Goal: Information Seeking & Learning: Find specific fact

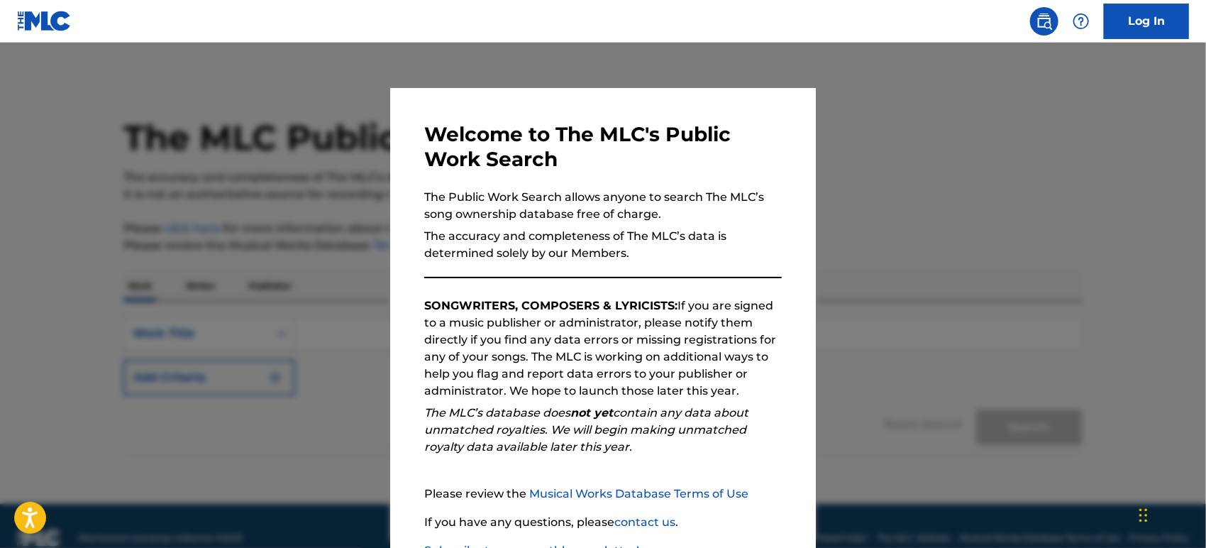
scroll to position [101, 0]
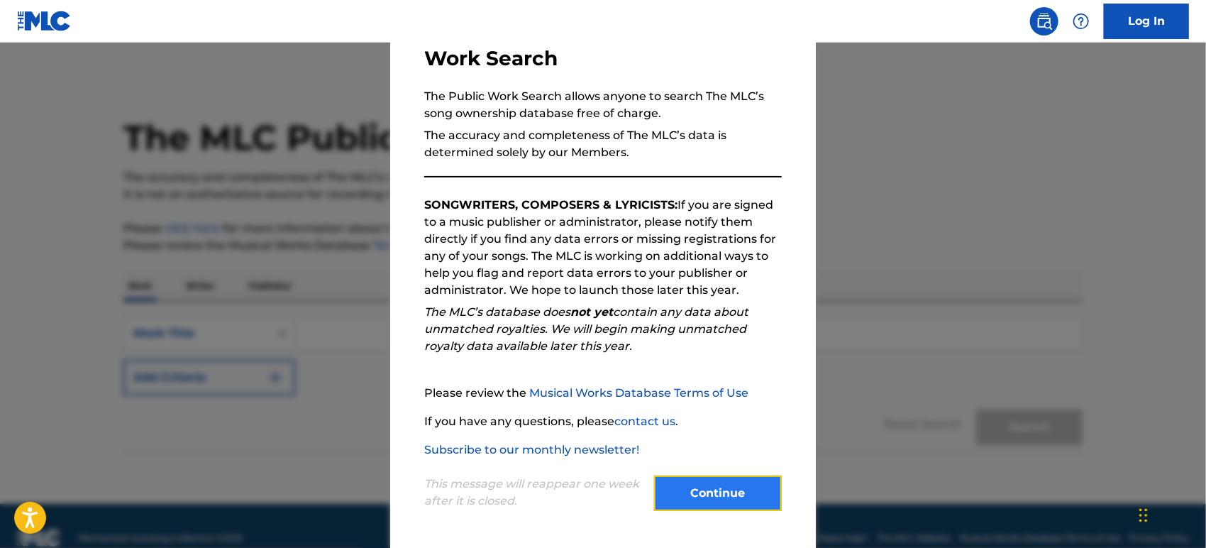
click at [674, 507] on button "Continue" at bounding box center [718, 492] width 128 height 35
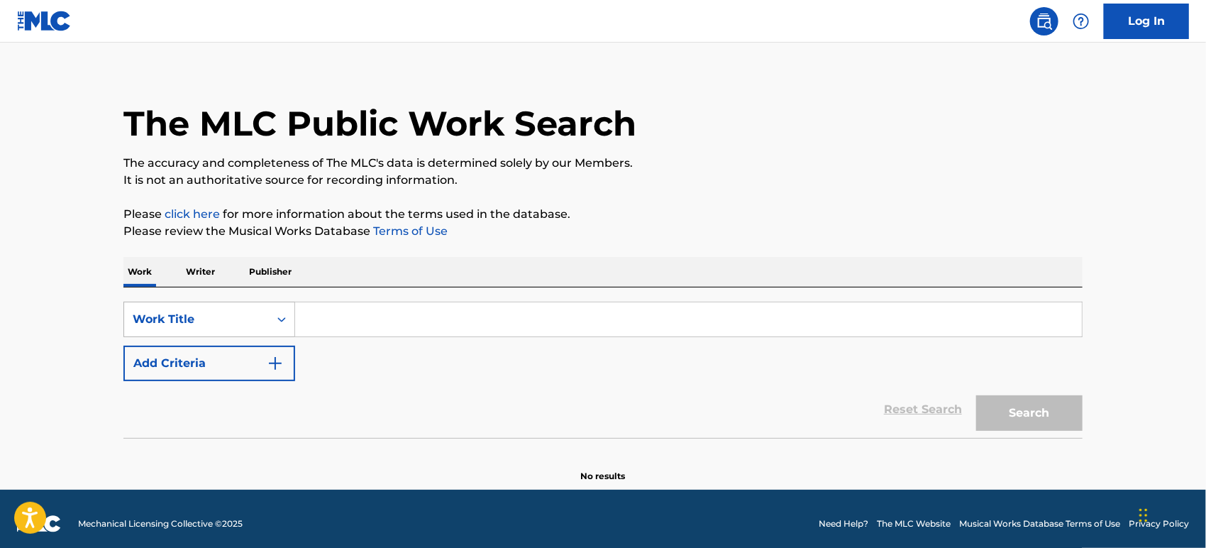
scroll to position [17, 0]
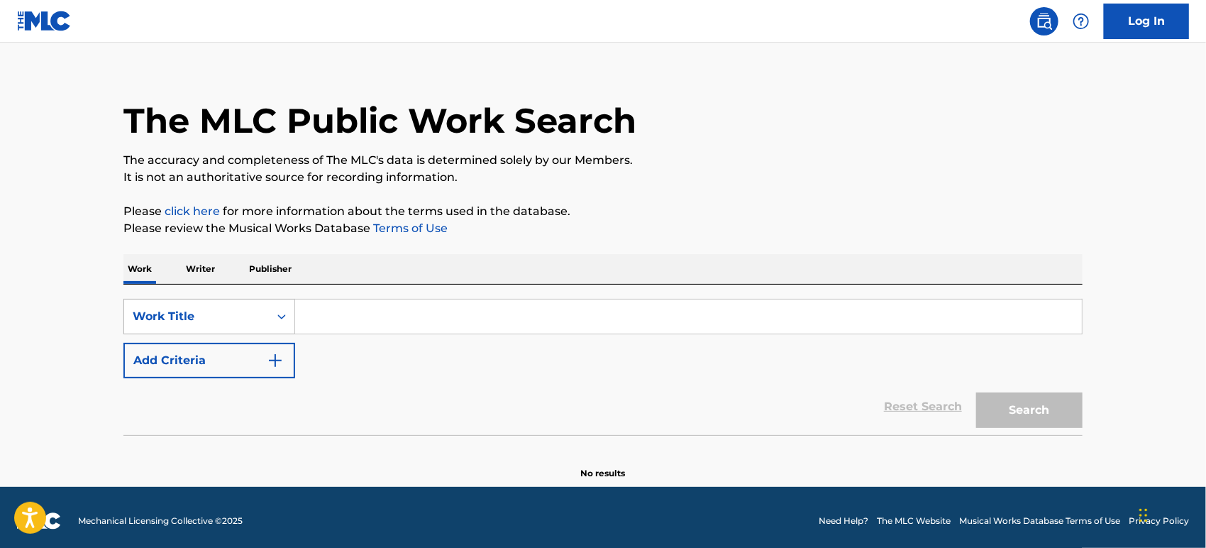
click at [255, 317] on div "Work Title" at bounding box center [209, 316] width 172 height 35
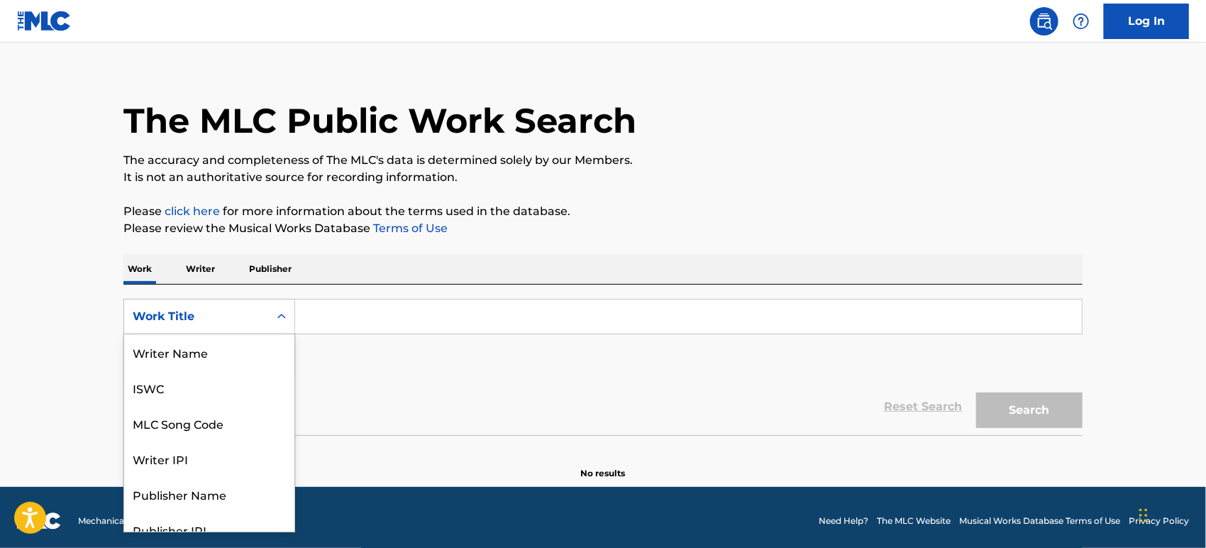
scroll to position [70, 0]
click at [240, 358] on div "MLC Song Code" at bounding box center [209, 352] width 170 height 35
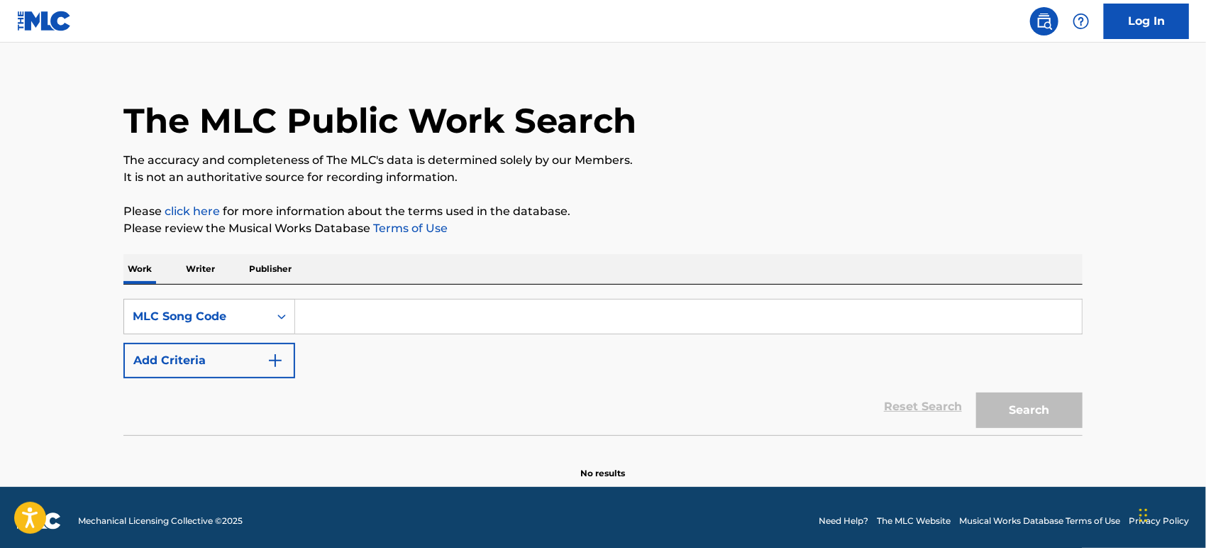
paste input "AE0XF9"
click at [387, 311] on input "AE0XF9" at bounding box center [688, 316] width 787 height 34
type input "AE0XF9"
click at [976, 392] on button "Search" at bounding box center [1029, 409] width 106 height 35
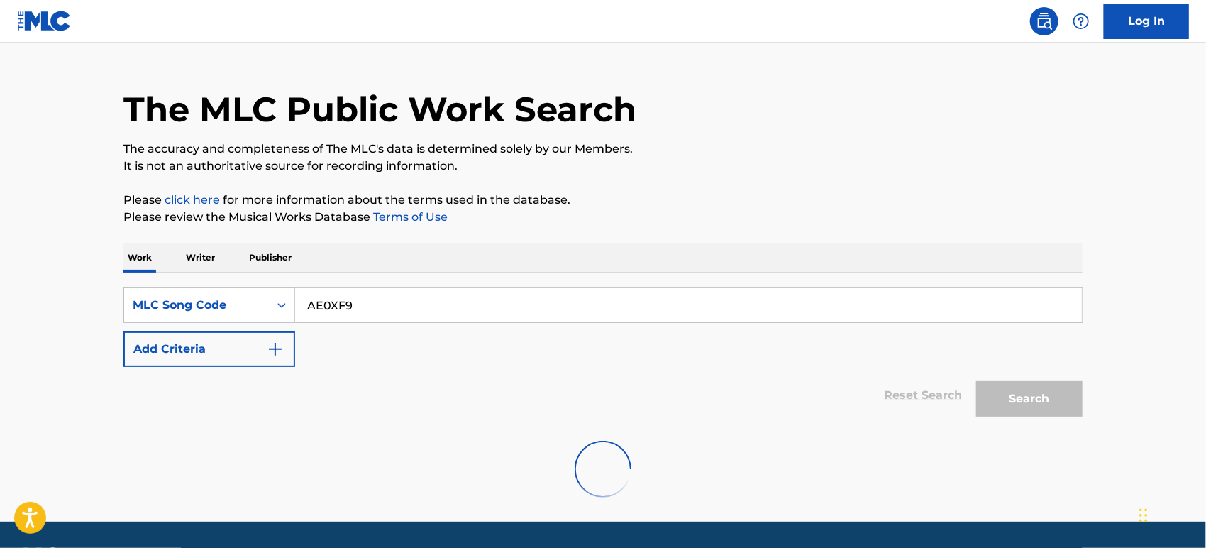
scroll to position [70, 0]
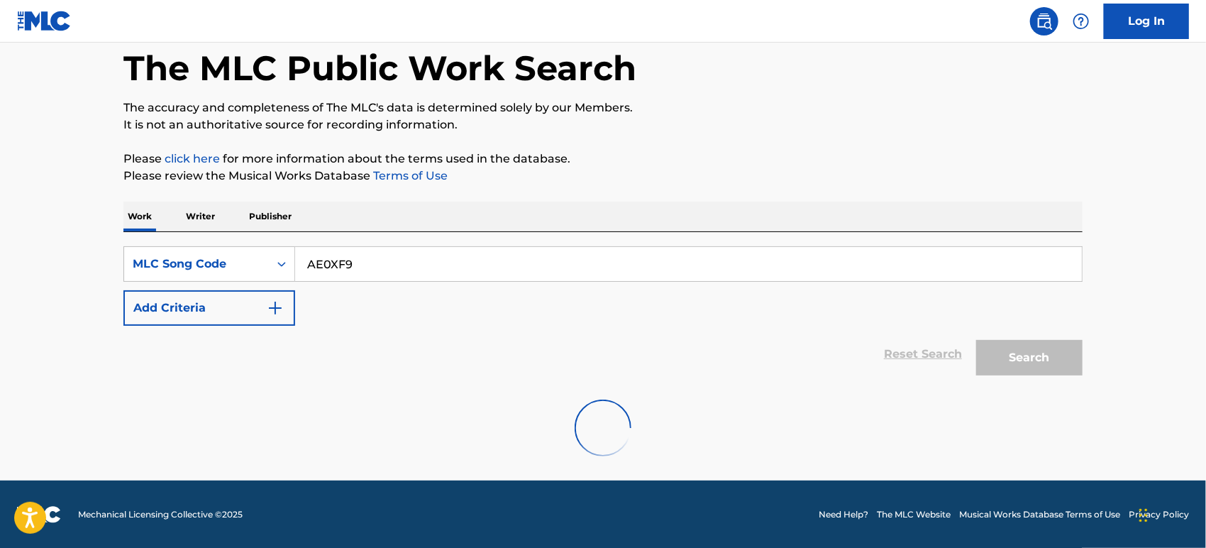
click at [361, 256] on input "AE0XF9" at bounding box center [688, 264] width 787 height 34
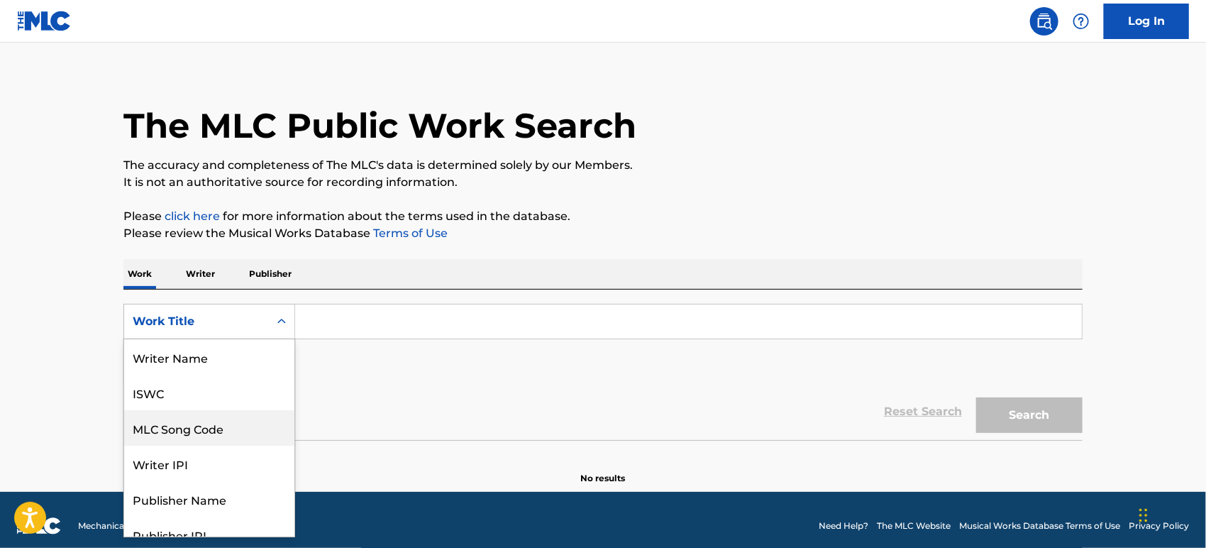
scroll to position [17, 0]
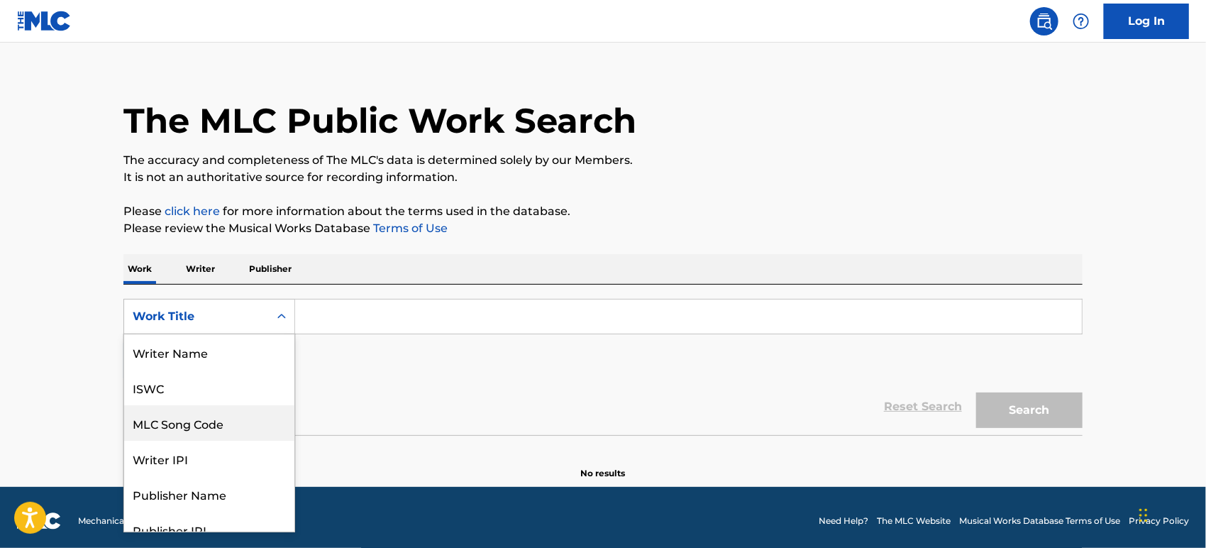
click at [236, 334] on div "8 results available. Use Up and Down to choose options, press Enter to select t…" at bounding box center [209, 316] width 172 height 35
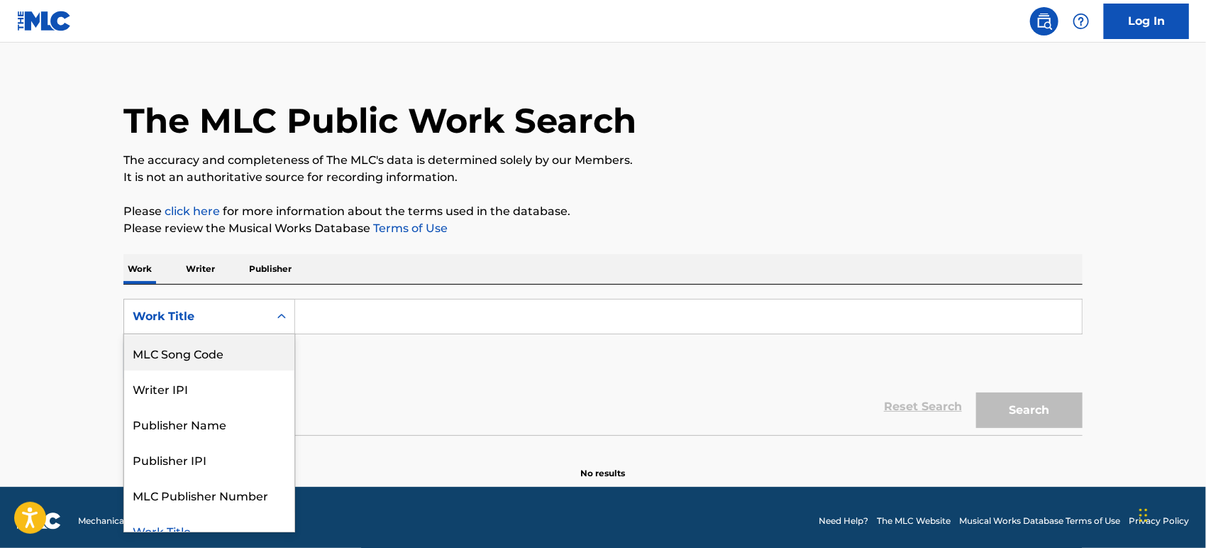
click at [232, 351] on div "MLC Song Code" at bounding box center [209, 352] width 170 height 35
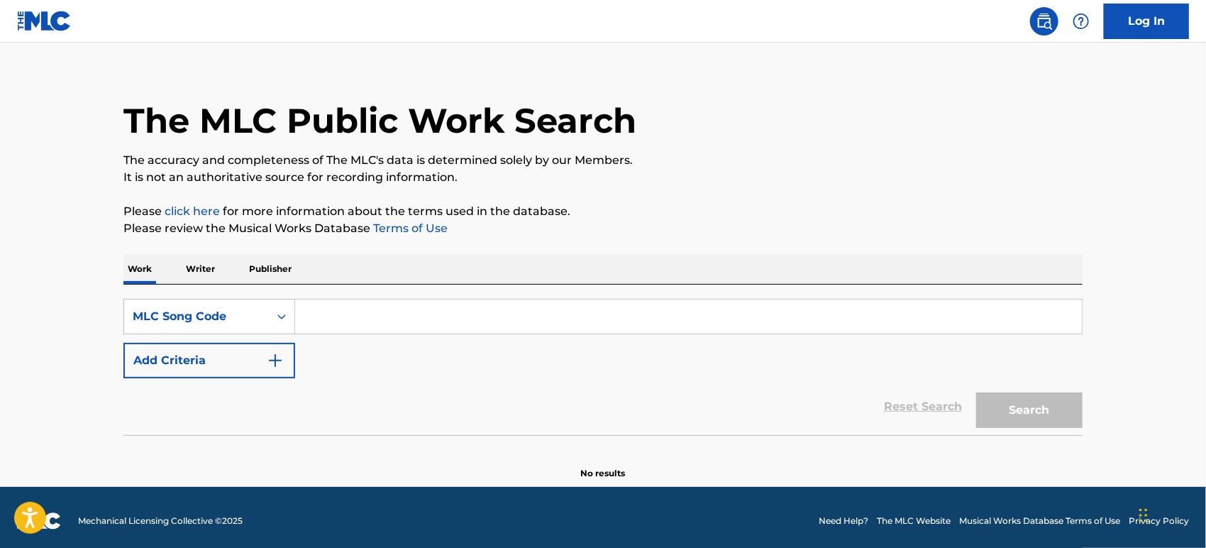
paste input "AE0XF9"
click at [336, 322] on input "AE0XF9" at bounding box center [688, 316] width 787 height 34
type input "AE0XF9"
click at [976, 392] on button "Search" at bounding box center [1029, 409] width 106 height 35
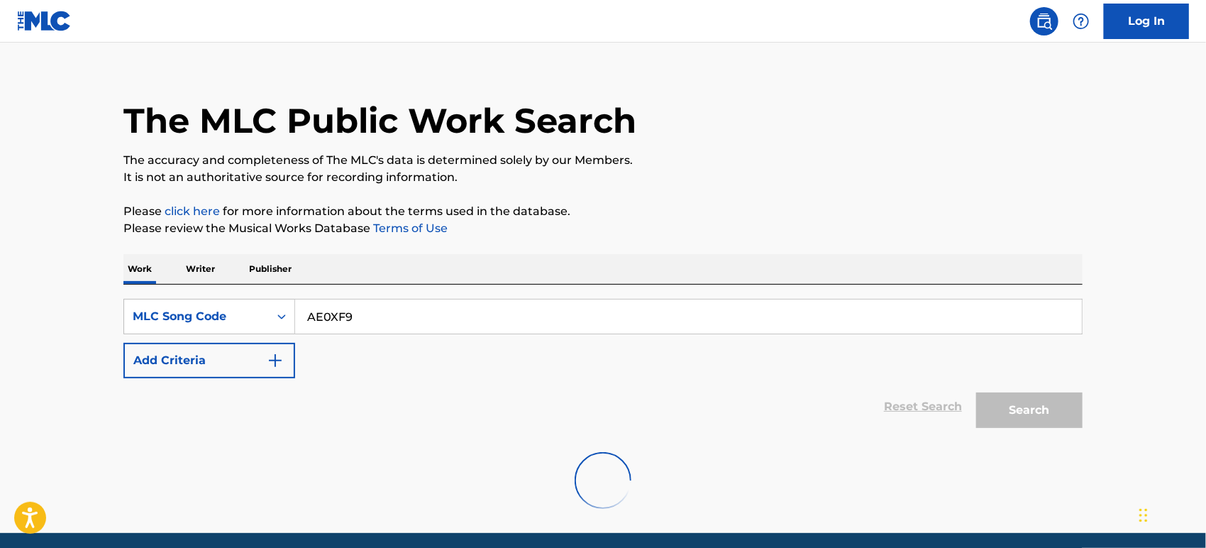
scroll to position [70, 0]
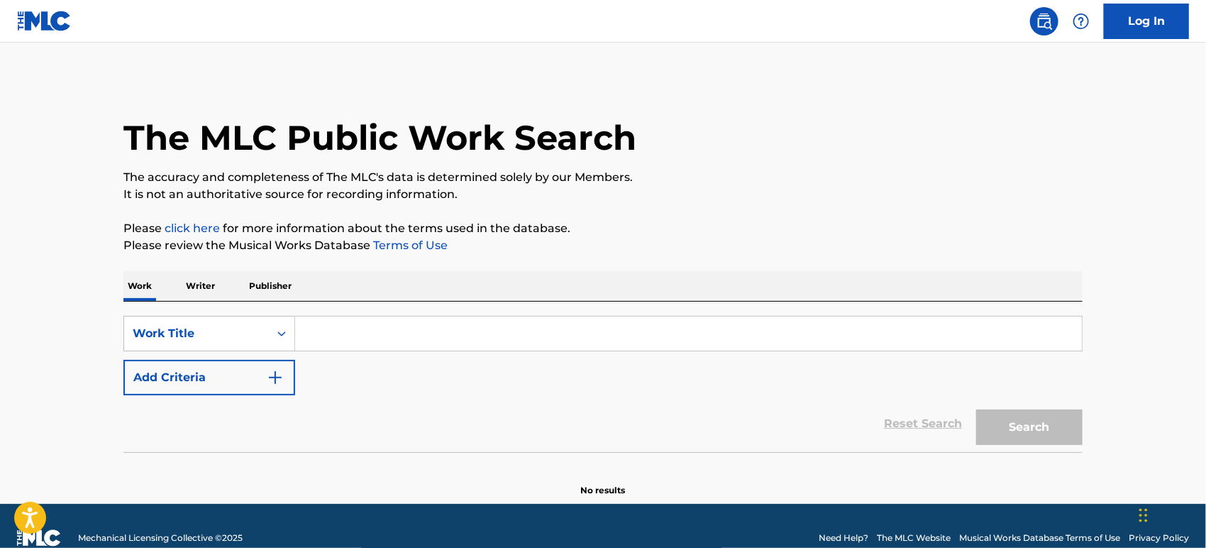
click at [253, 307] on div "SearchWithCriteria3c35ec07-7feb-4746-877d-2746071124bd Work Title Add Criteria …" at bounding box center [602, 377] width 959 height 150
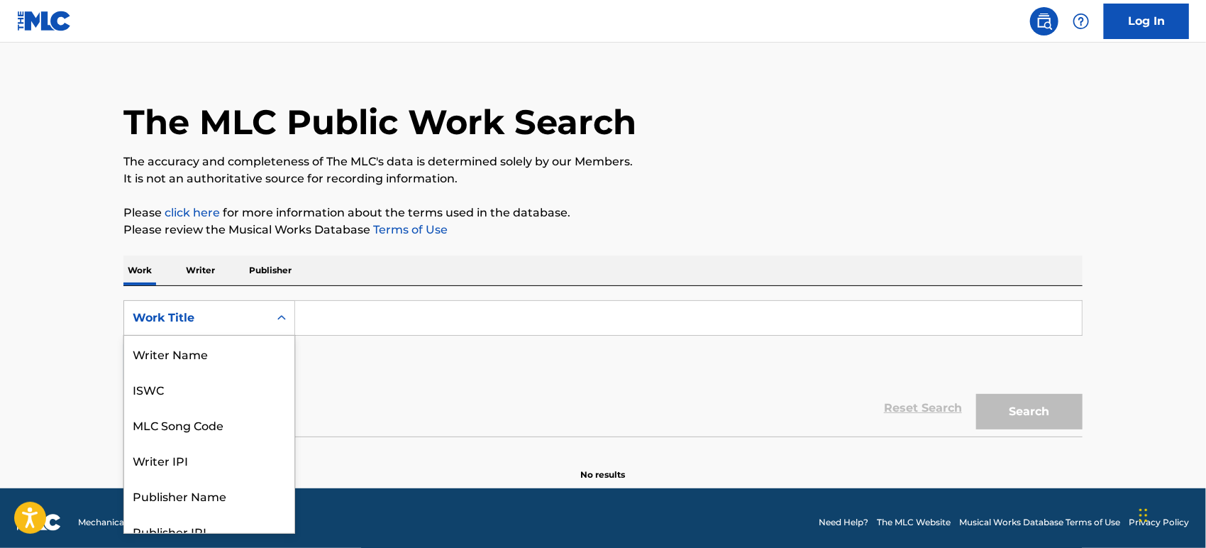
scroll to position [17, 0]
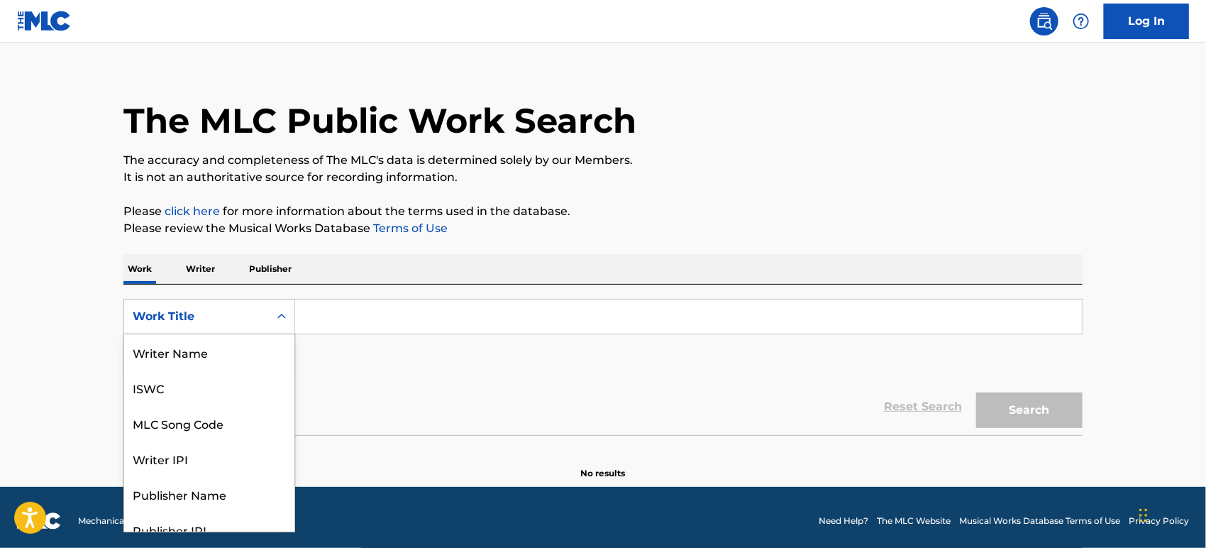
click at [253, 321] on div "Work Title" at bounding box center [196, 316] width 145 height 27
click at [254, 349] on div "MLC Song Code" at bounding box center [209, 352] width 170 height 35
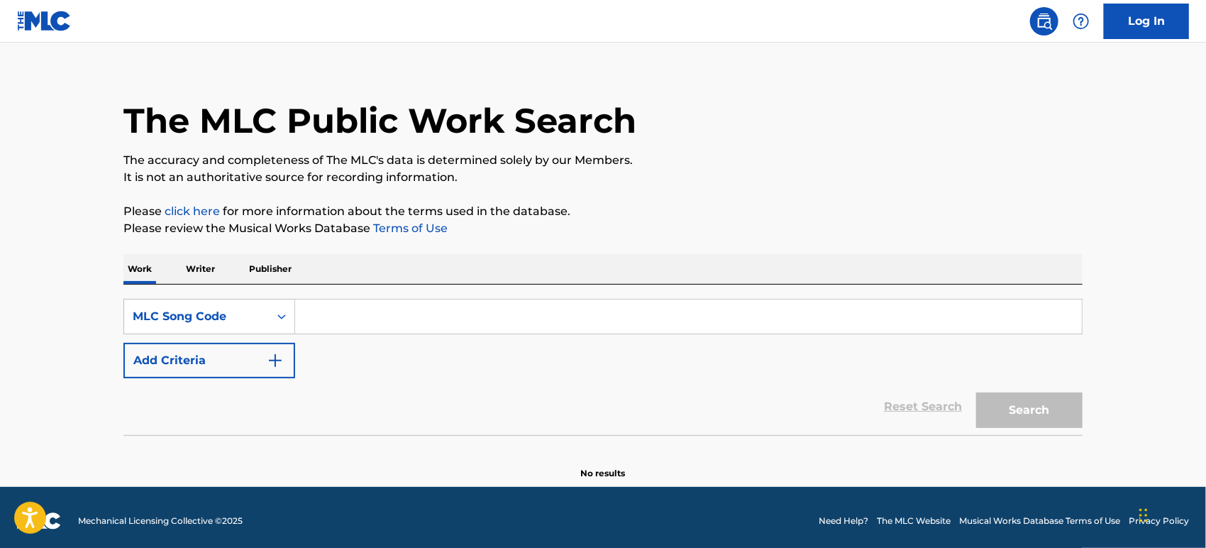
click at [334, 327] on input "Search Form" at bounding box center [688, 316] width 787 height 34
paste input "AE0XF9"
type input "AE0XF9"
click at [976, 392] on button "Search" at bounding box center [1029, 409] width 106 height 35
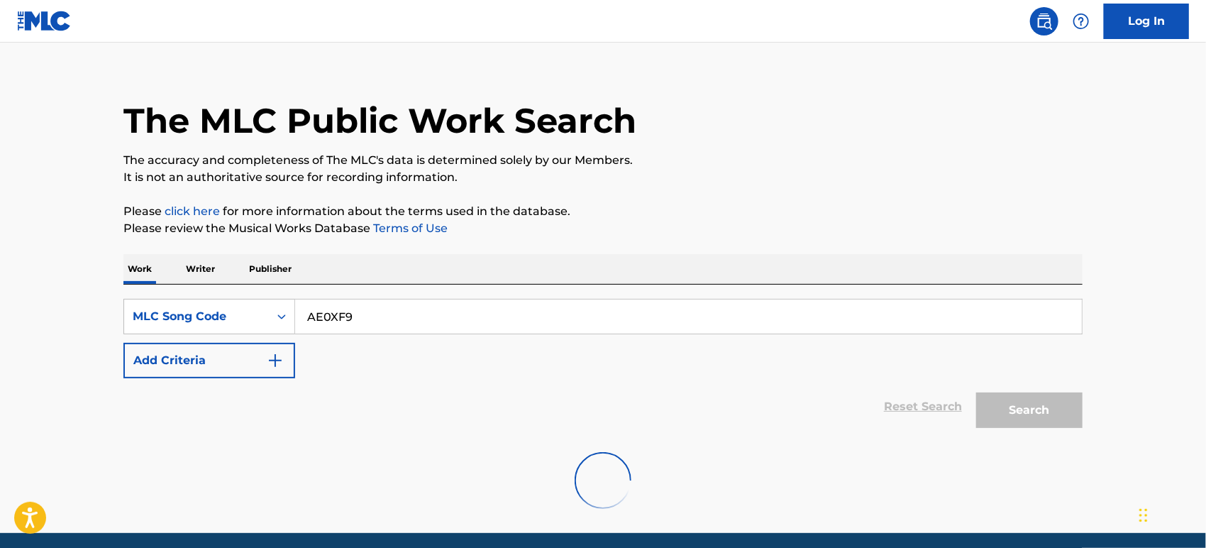
scroll to position [70, 0]
